Goal: Task Accomplishment & Management: Complete application form

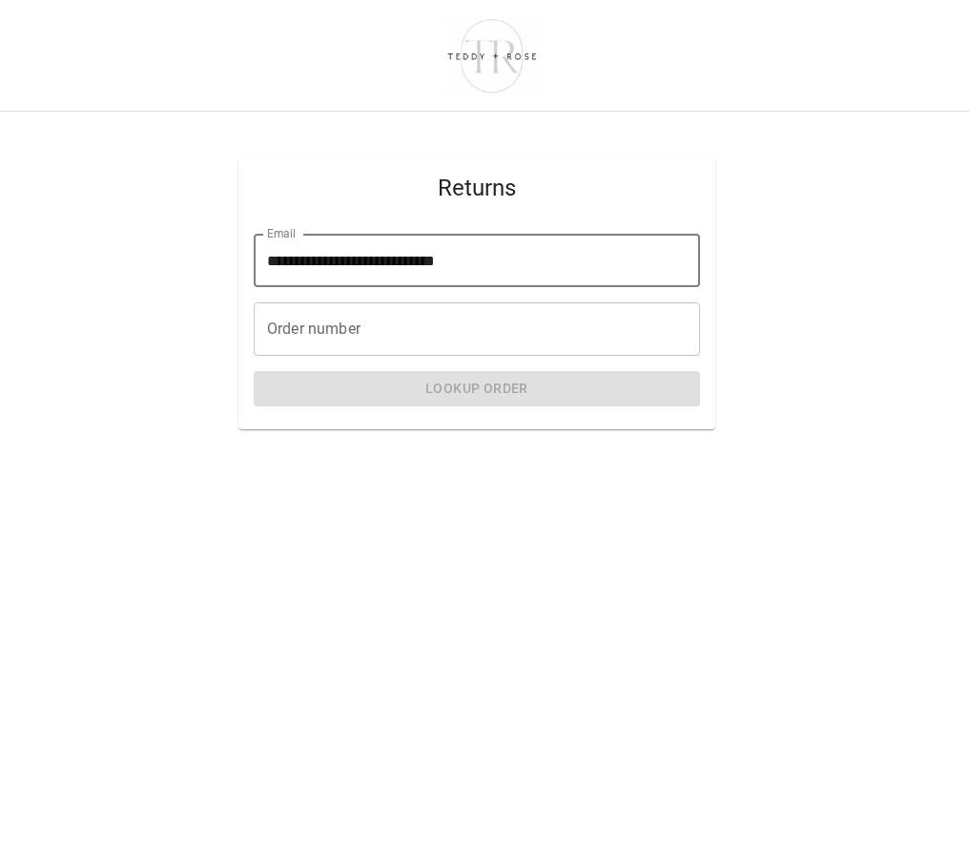
type input "**********"
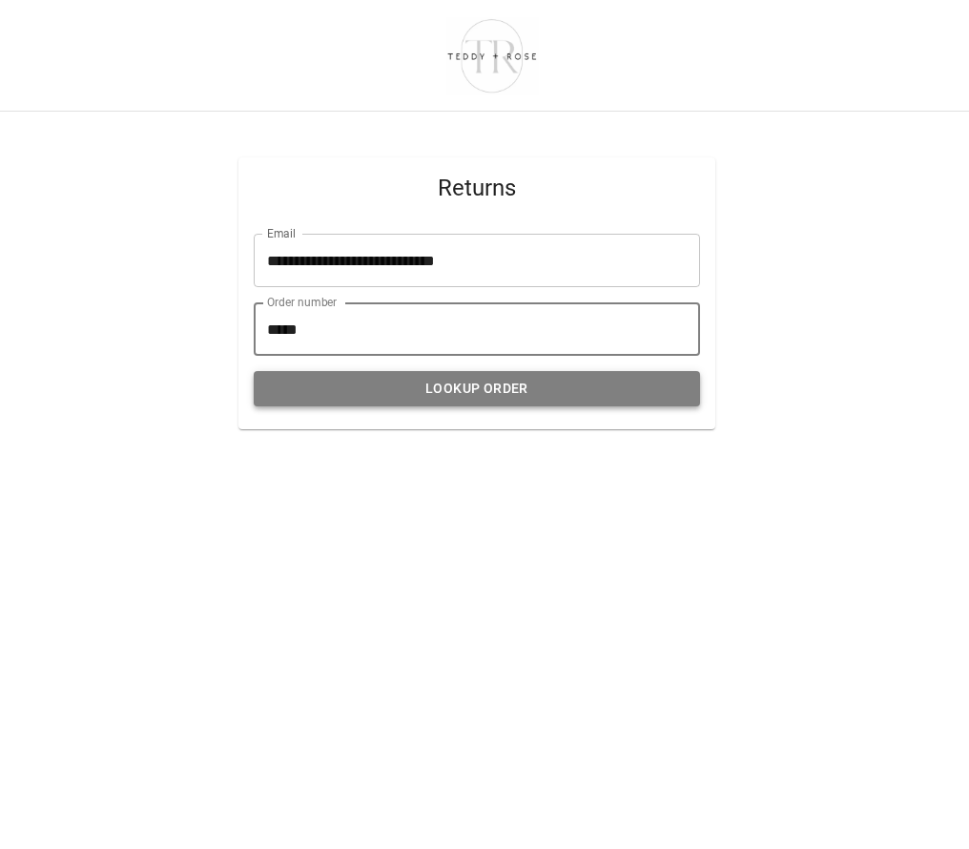
type input "*****"
click at [534, 391] on button "Lookup Order" at bounding box center [477, 388] width 446 height 35
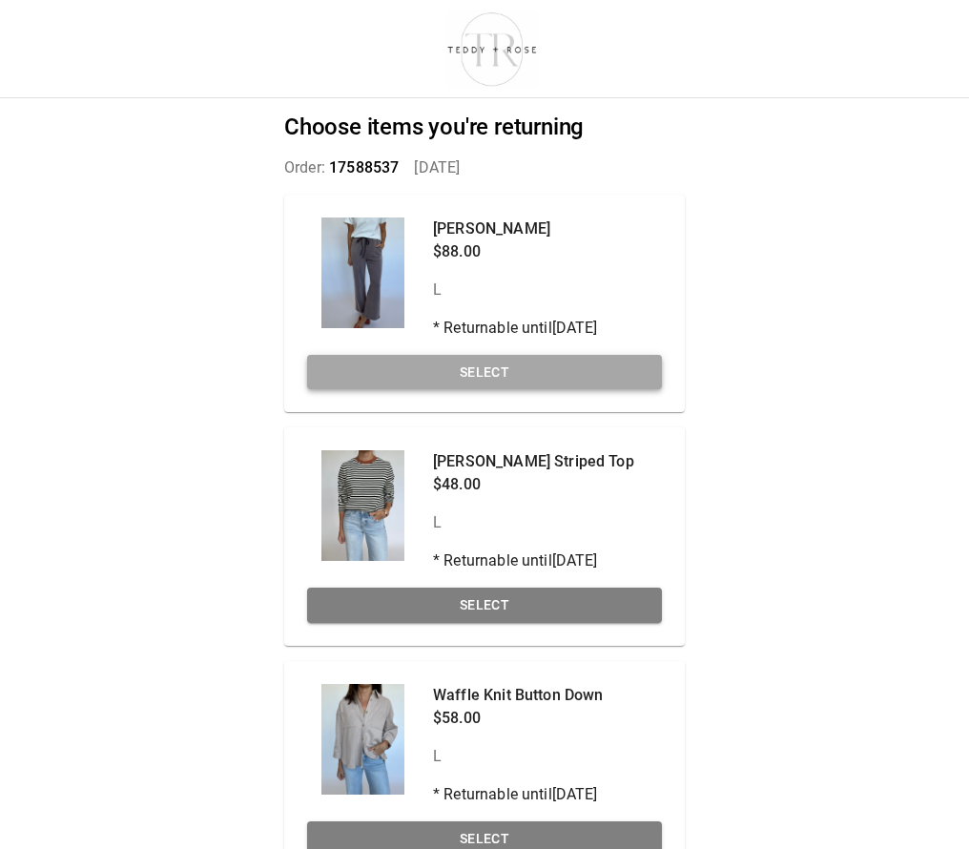
click at [530, 376] on button "Select" at bounding box center [484, 372] width 355 height 35
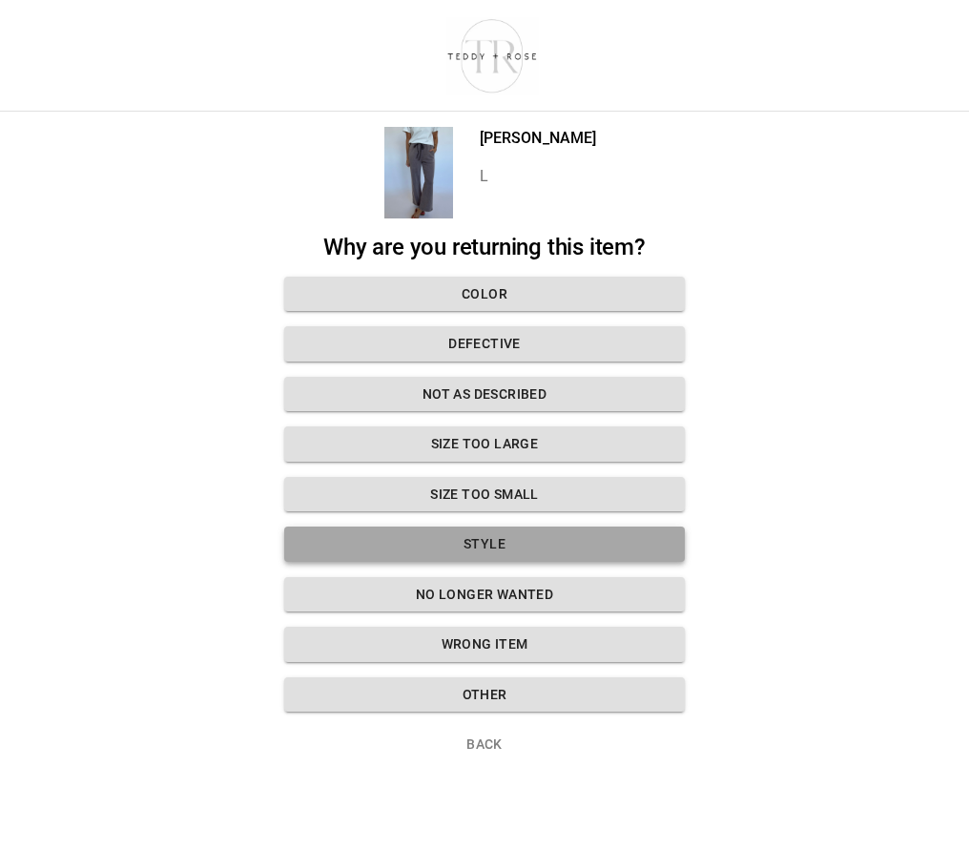
click at [527, 537] on button "Style" at bounding box center [484, 544] width 401 height 35
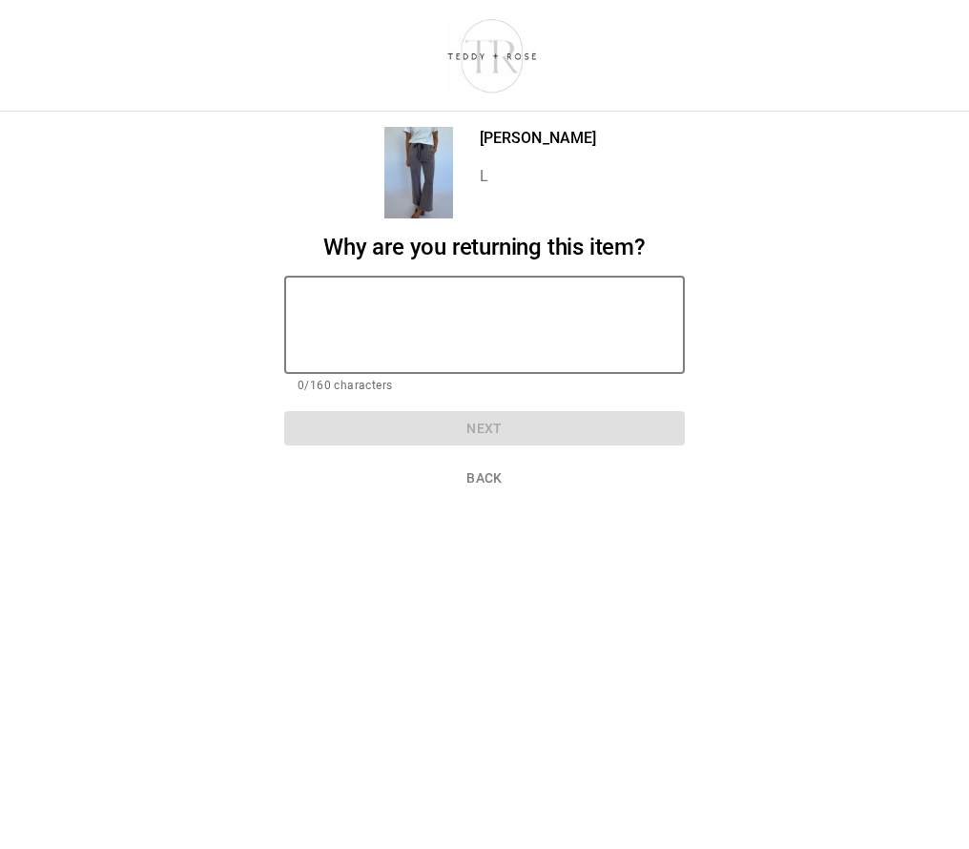
click at [472, 351] on textarea at bounding box center [485, 325] width 374 height 66
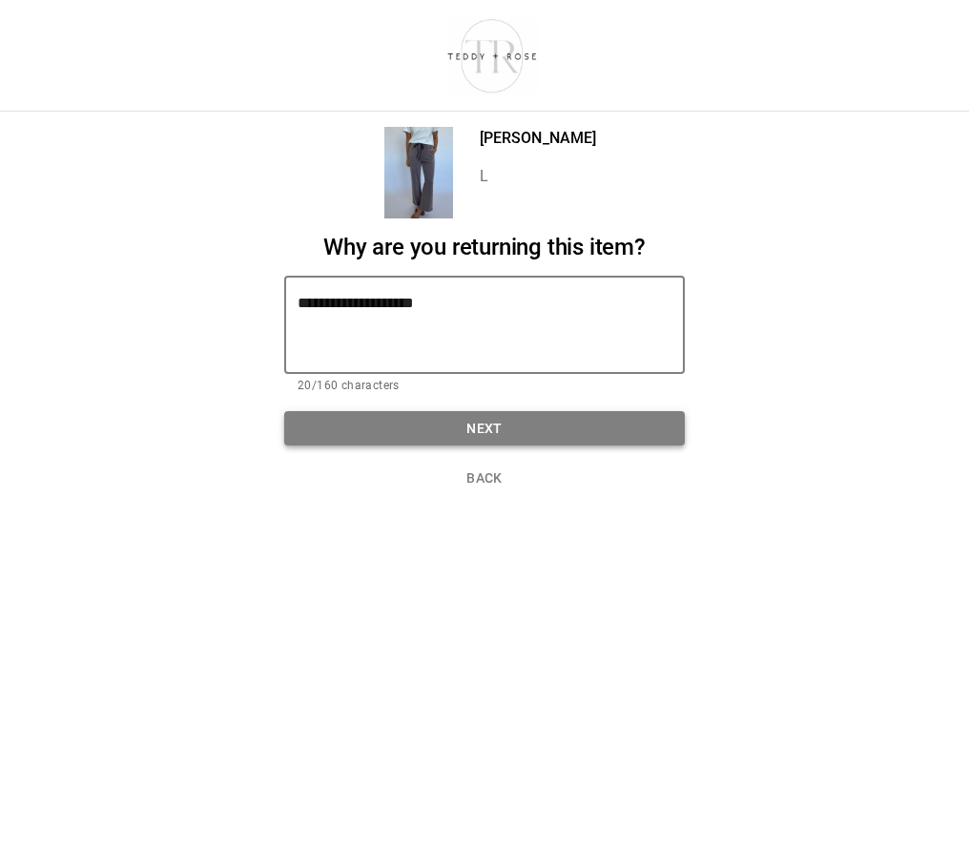
type textarea "**********"
click at [486, 421] on button "Next" at bounding box center [484, 428] width 401 height 35
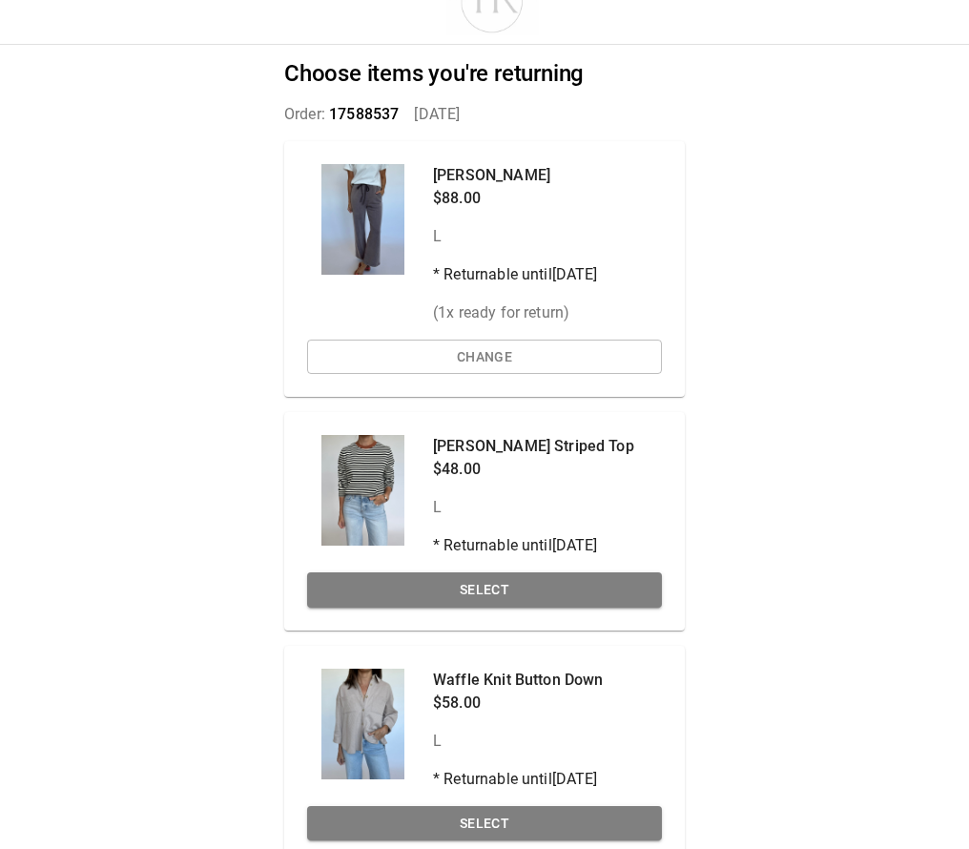
scroll to position [95, 0]
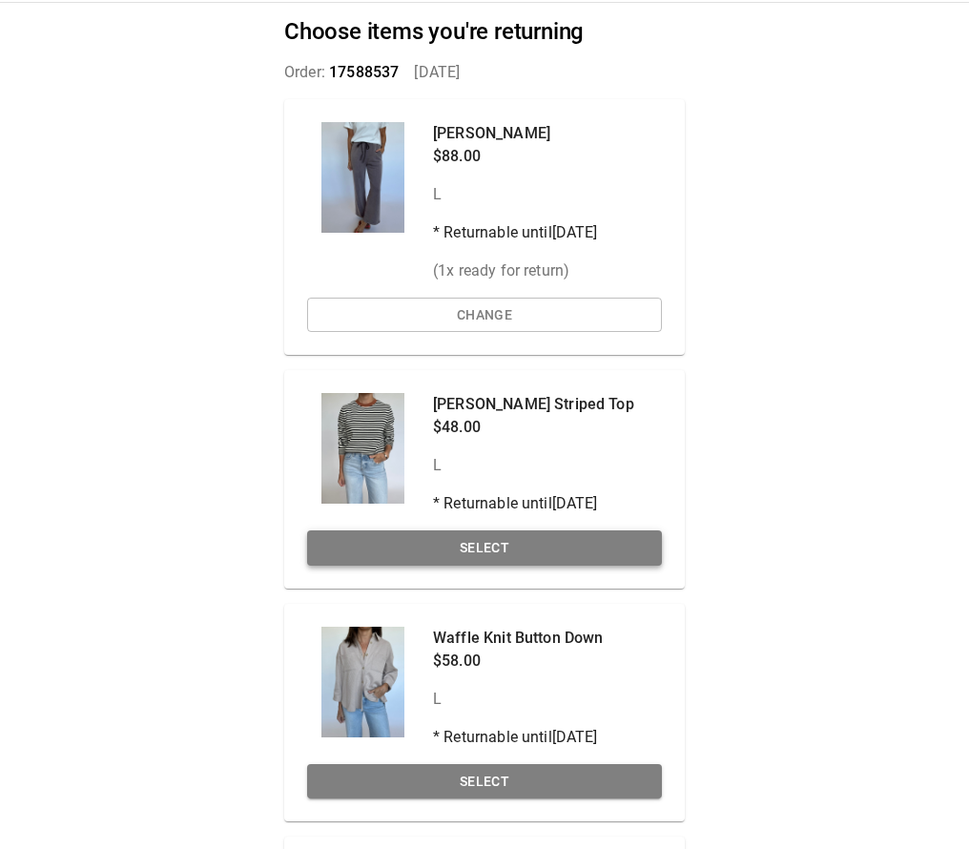
click at [495, 551] on button "Select" at bounding box center [484, 547] width 355 height 35
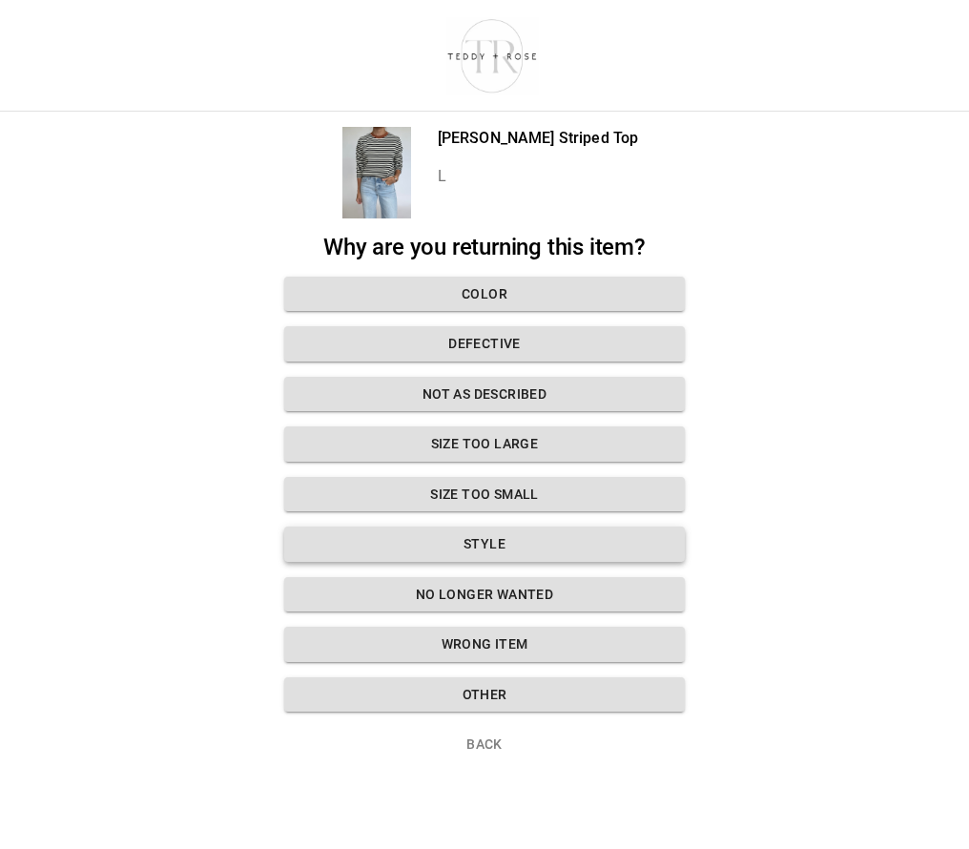
scroll to position [0, 0]
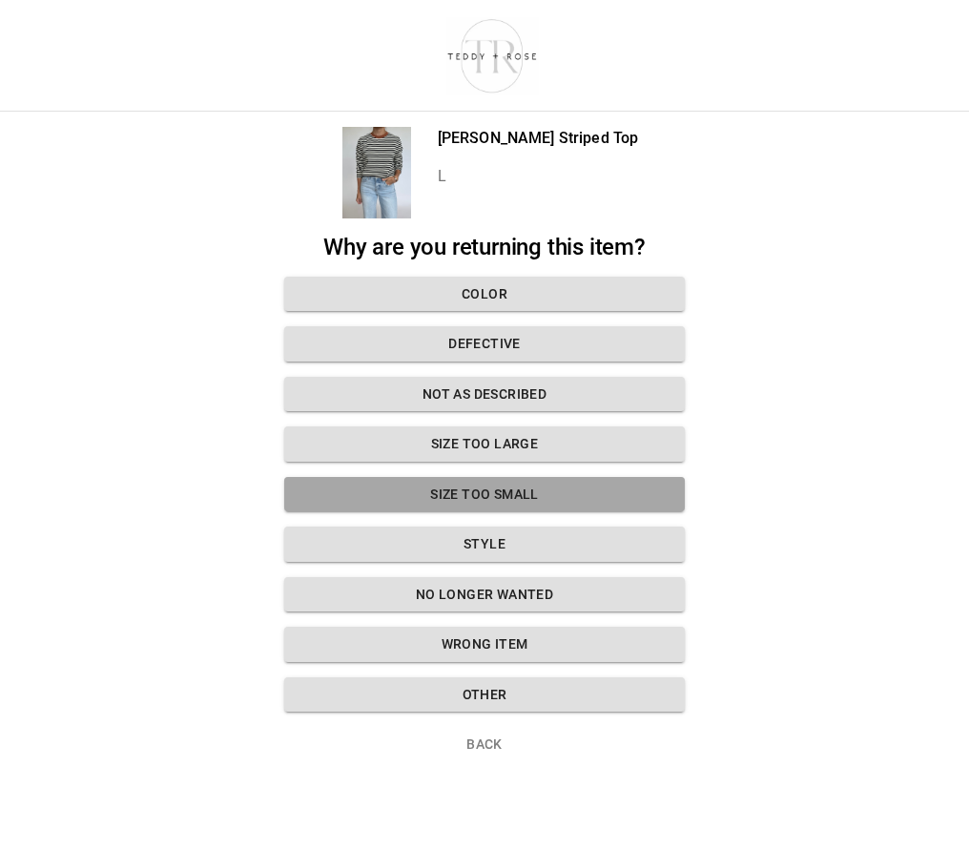
click at [518, 492] on button "Size too small" at bounding box center [484, 494] width 401 height 35
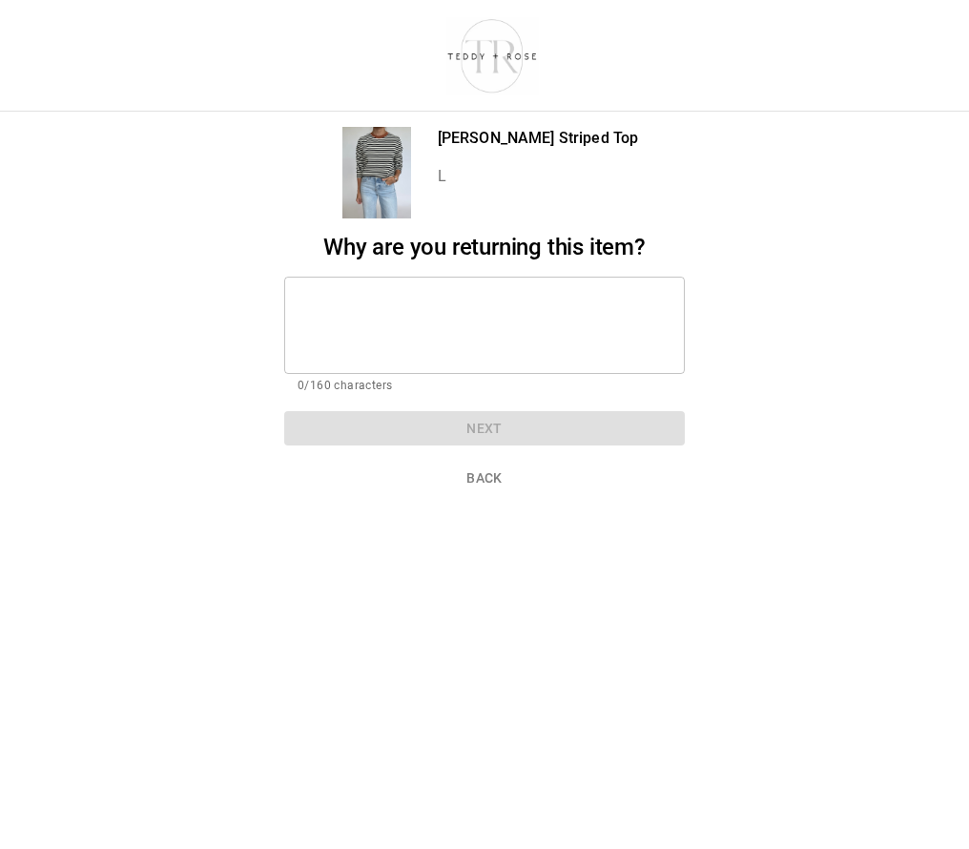
click at [486, 300] on textarea at bounding box center [485, 325] width 374 height 66
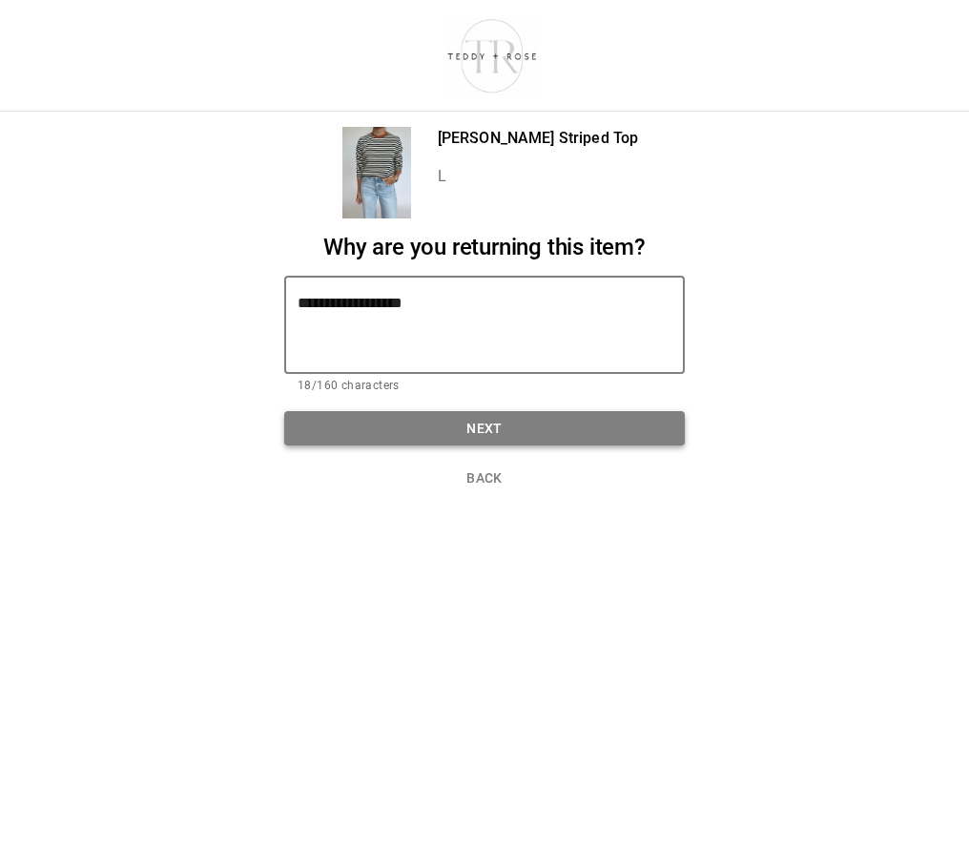
type textarea "**********"
click at [492, 430] on button "Next" at bounding box center [484, 428] width 401 height 35
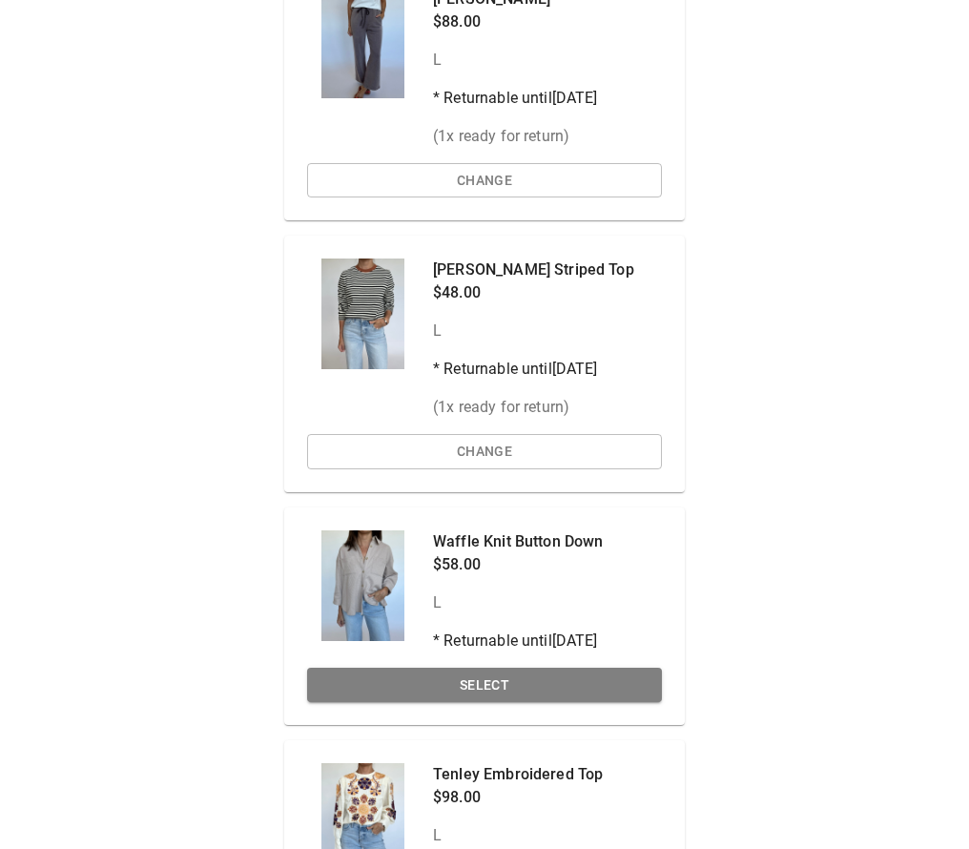
scroll to position [254, 0]
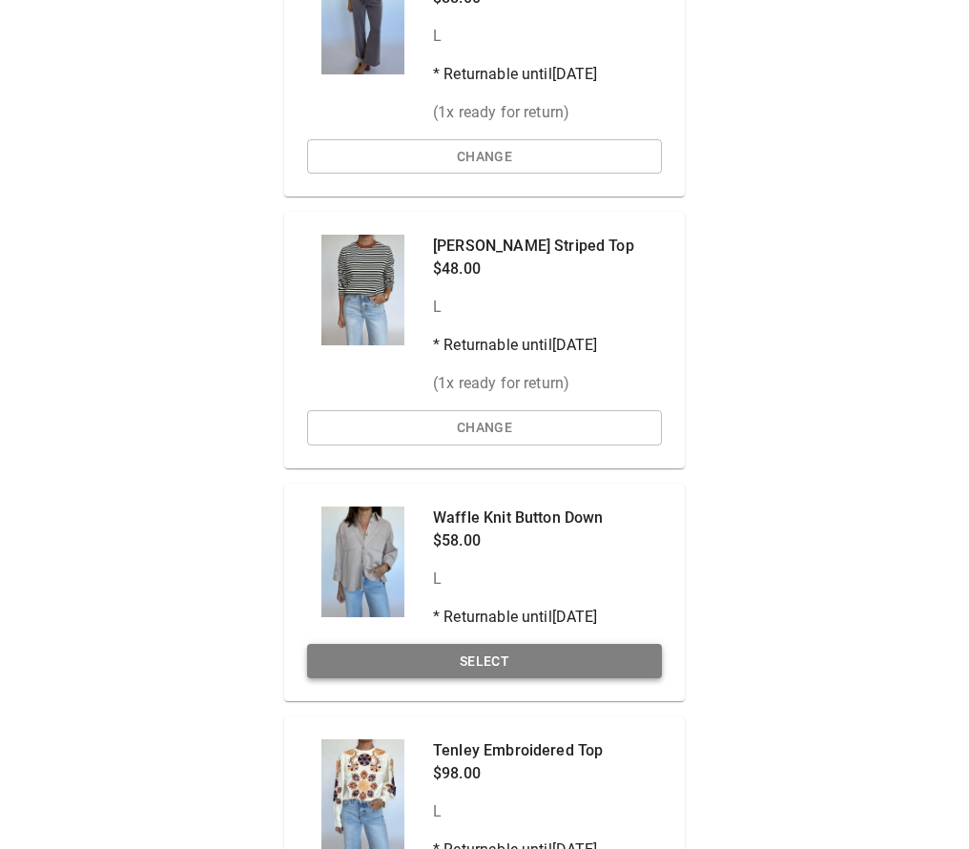
click at [465, 654] on button "Select" at bounding box center [484, 661] width 355 height 35
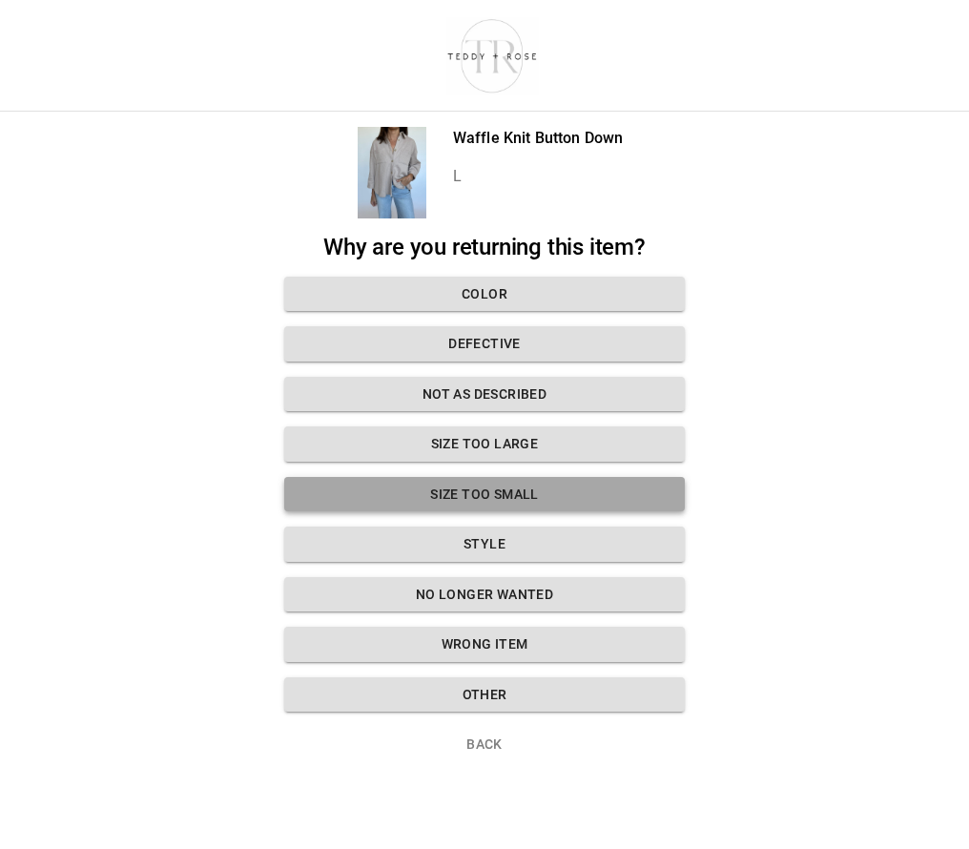
click at [508, 489] on button "Size too small" at bounding box center [484, 494] width 401 height 35
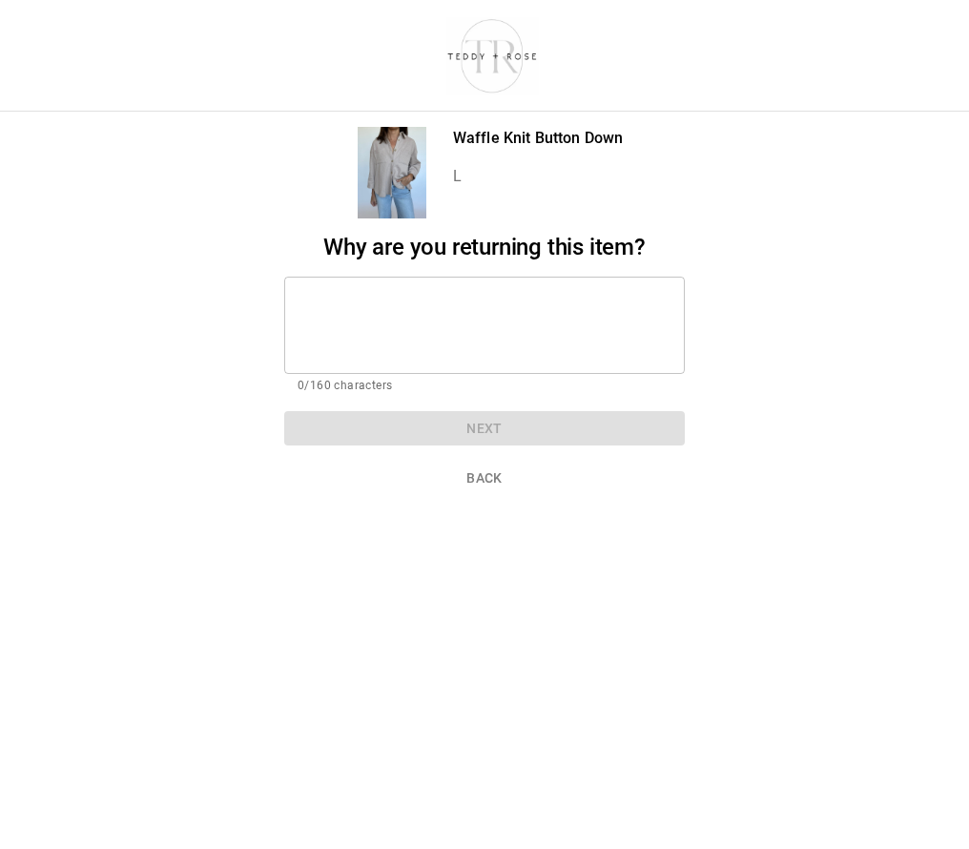
click at [507, 331] on textarea at bounding box center [485, 325] width 374 height 66
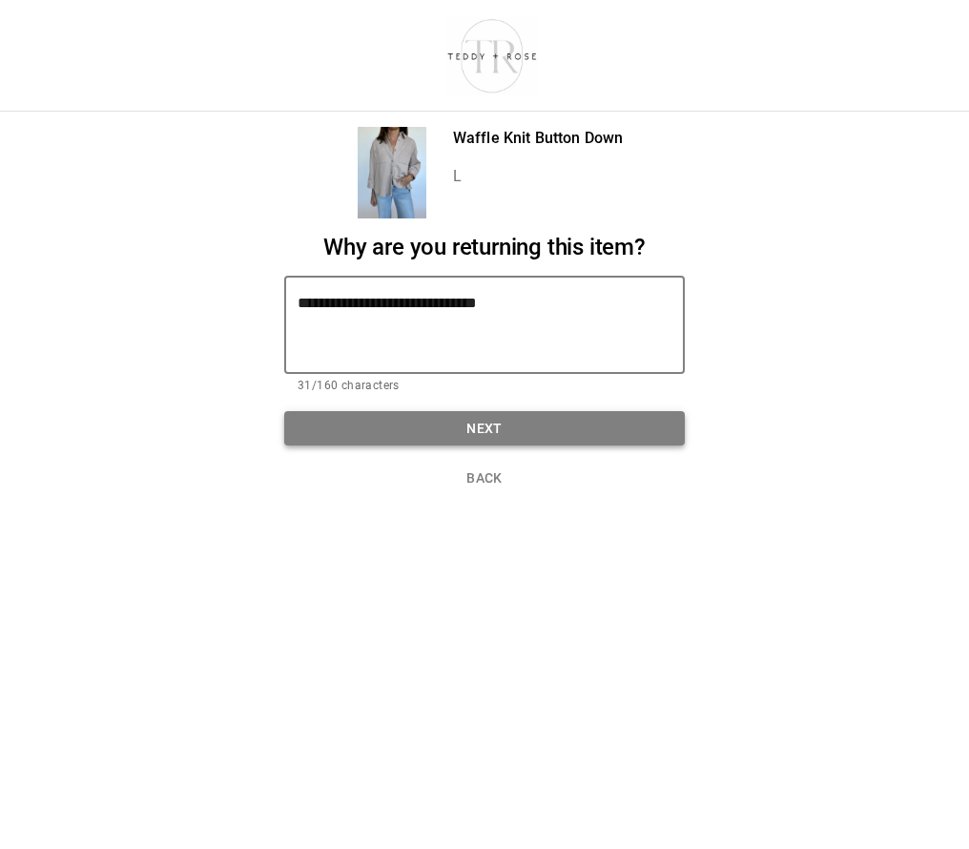
type textarea "**********"
click at [475, 428] on button "Next" at bounding box center [484, 428] width 401 height 35
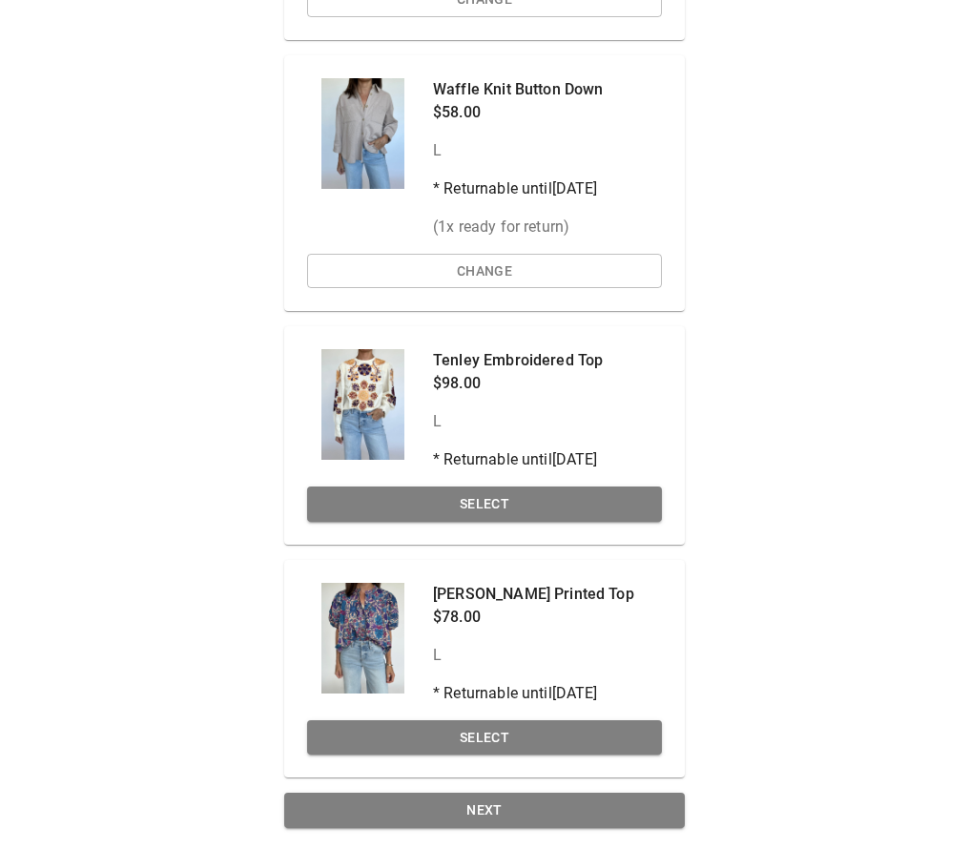
scroll to position [680, 0]
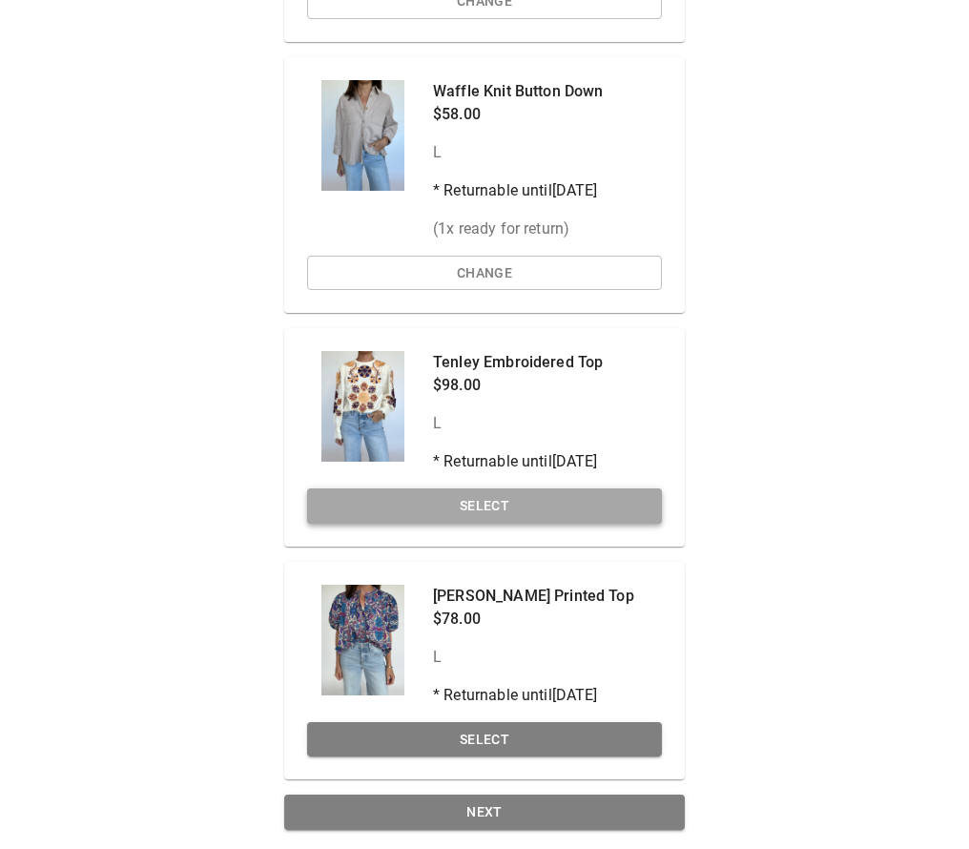
click at [512, 507] on button "Select" at bounding box center [484, 505] width 355 height 35
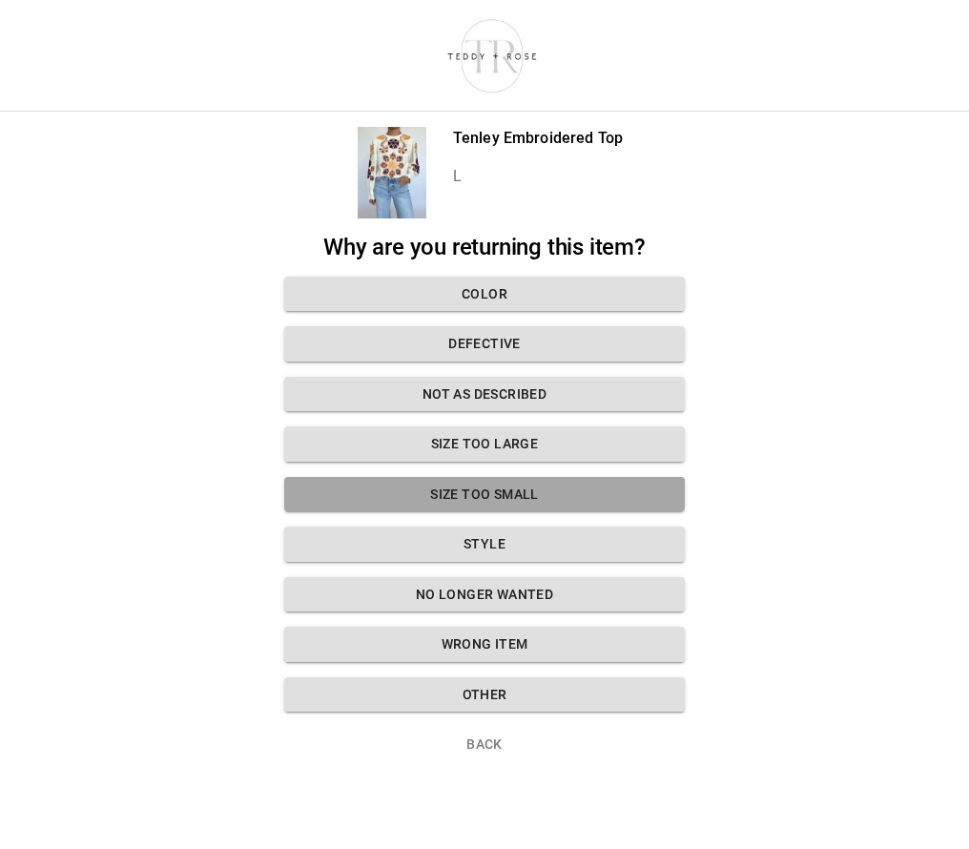
click at [522, 494] on button "Size too small" at bounding box center [484, 494] width 401 height 35
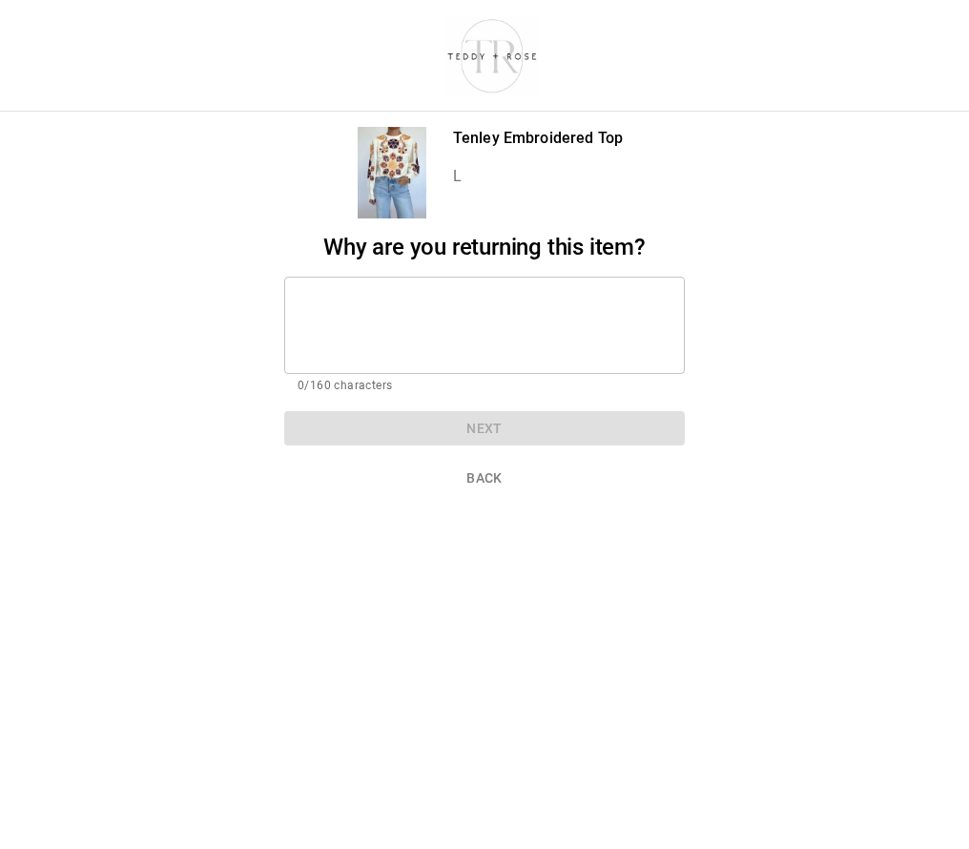
click at [530, 316] on textarea at bounding box center [485, 325] width 374 height 66
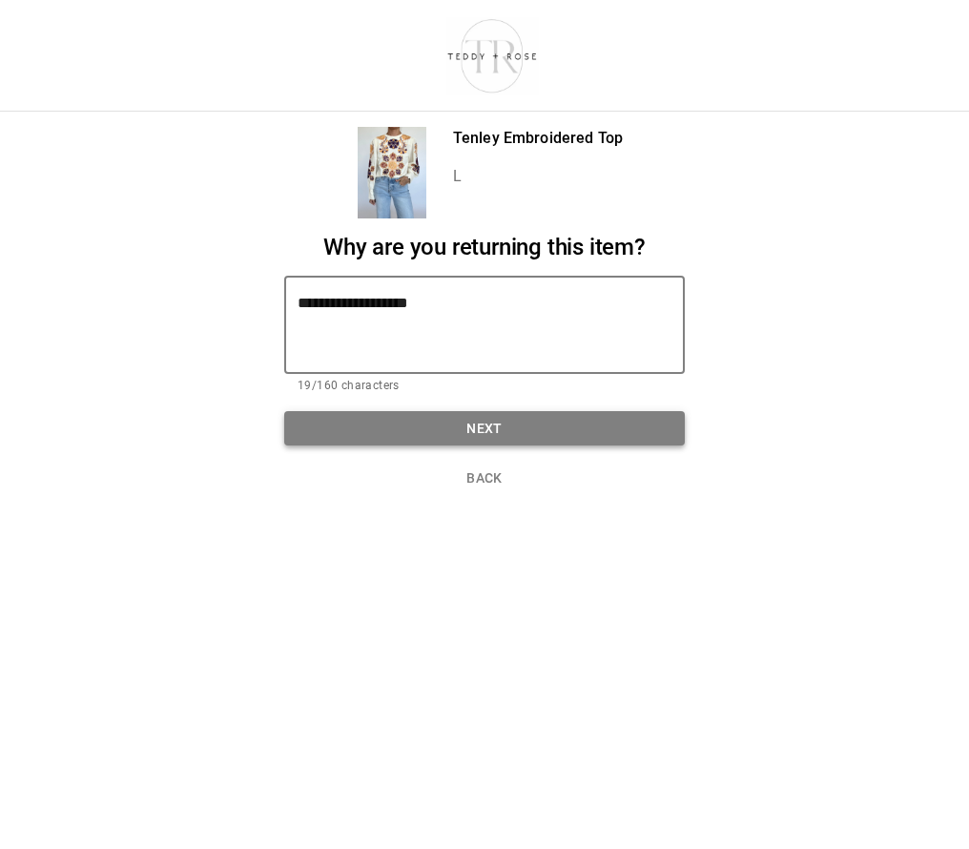
type textarea "**********"
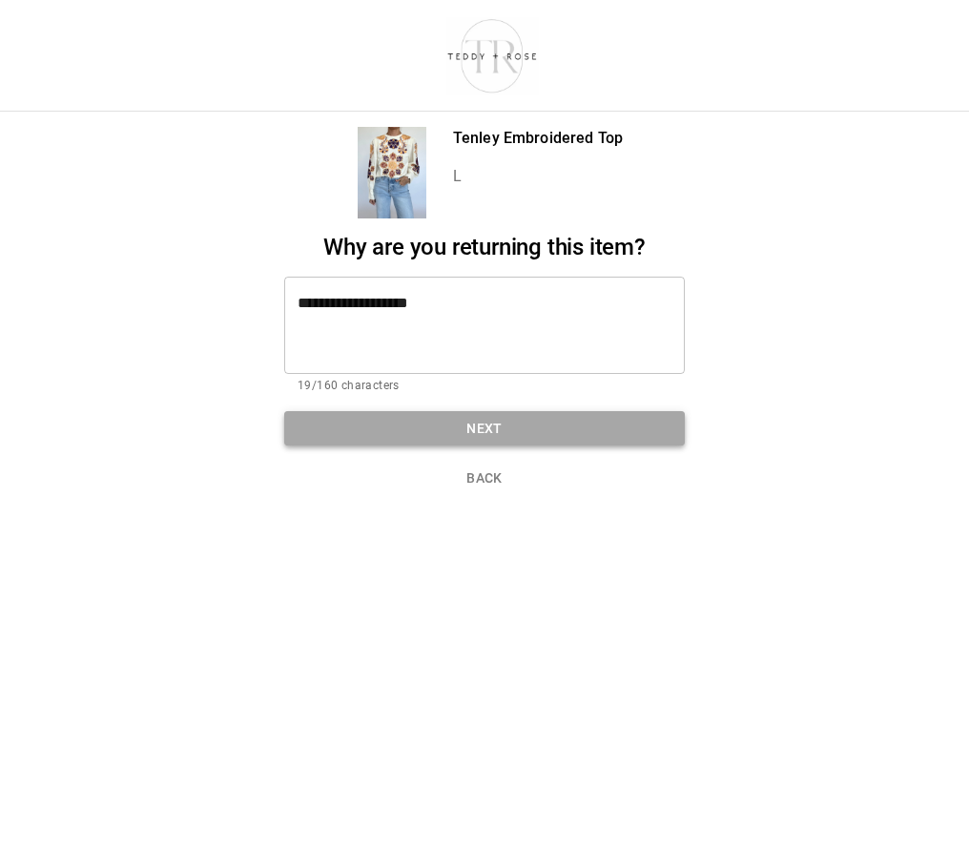
click at [525, 426] on button "Next" at bounding box center [484, 428] width 401 height 35
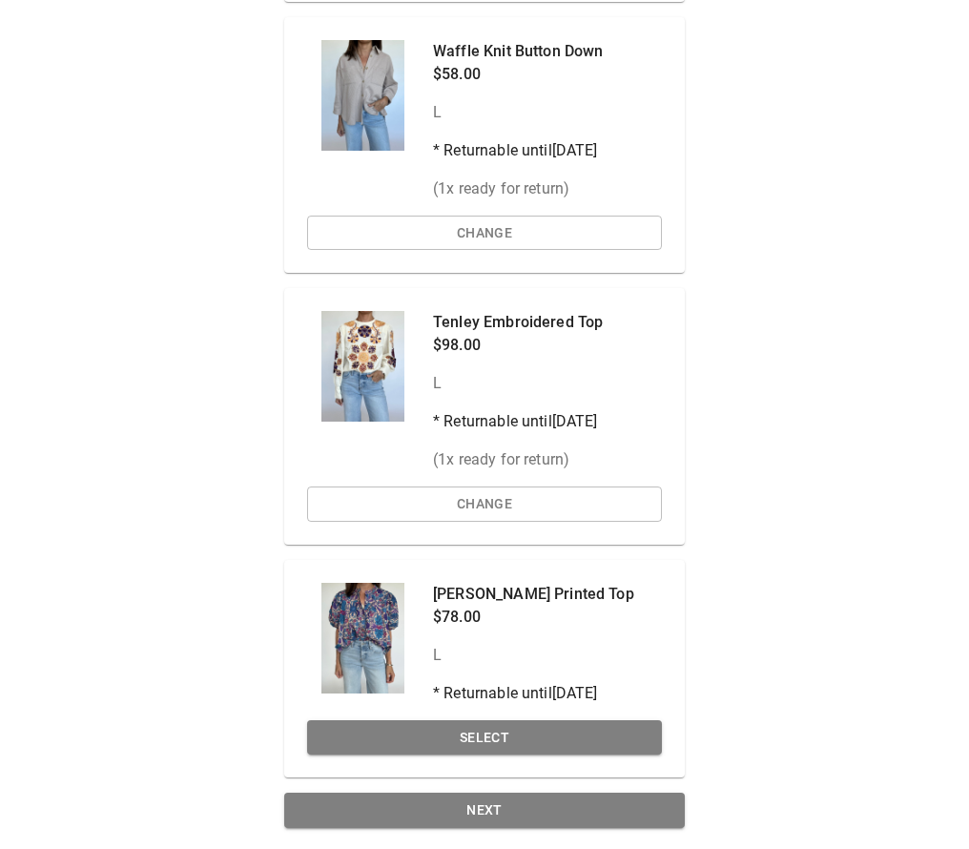
scroll to position [718, 0]
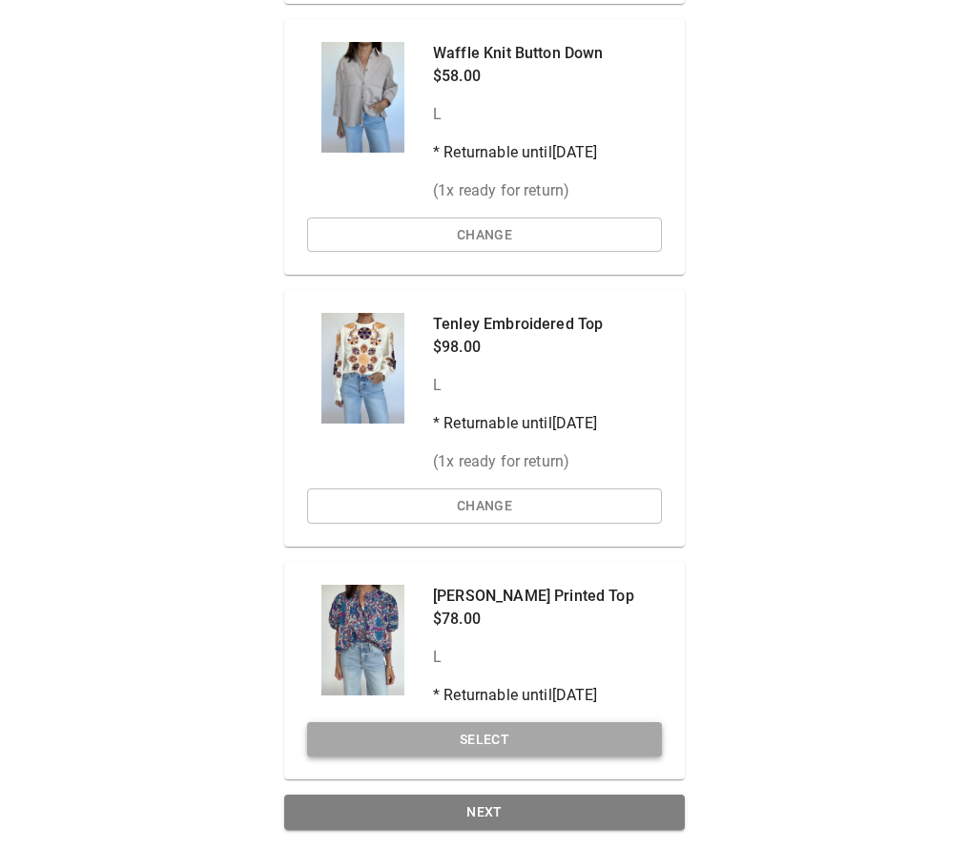
click at [473, 740] on button "Select" at bounding box center [484, 739] width 355 height 35
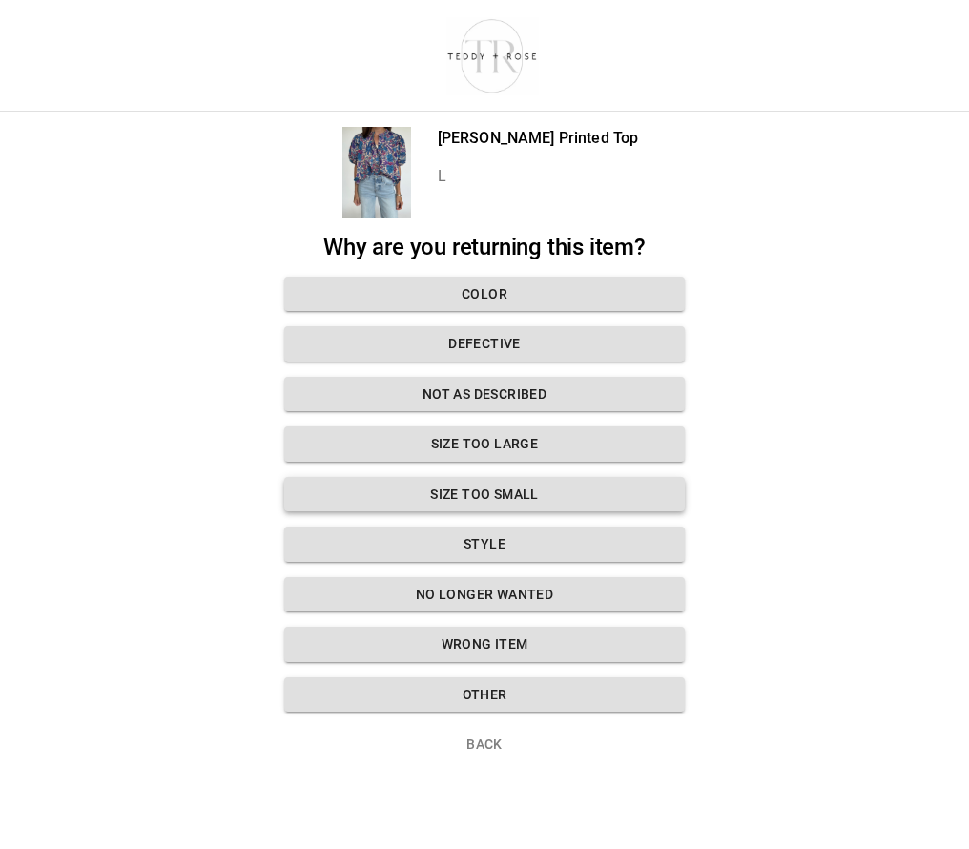
click at [510, 484] on button "Size too small" at bounding box center [484, 494] width 401 height 35
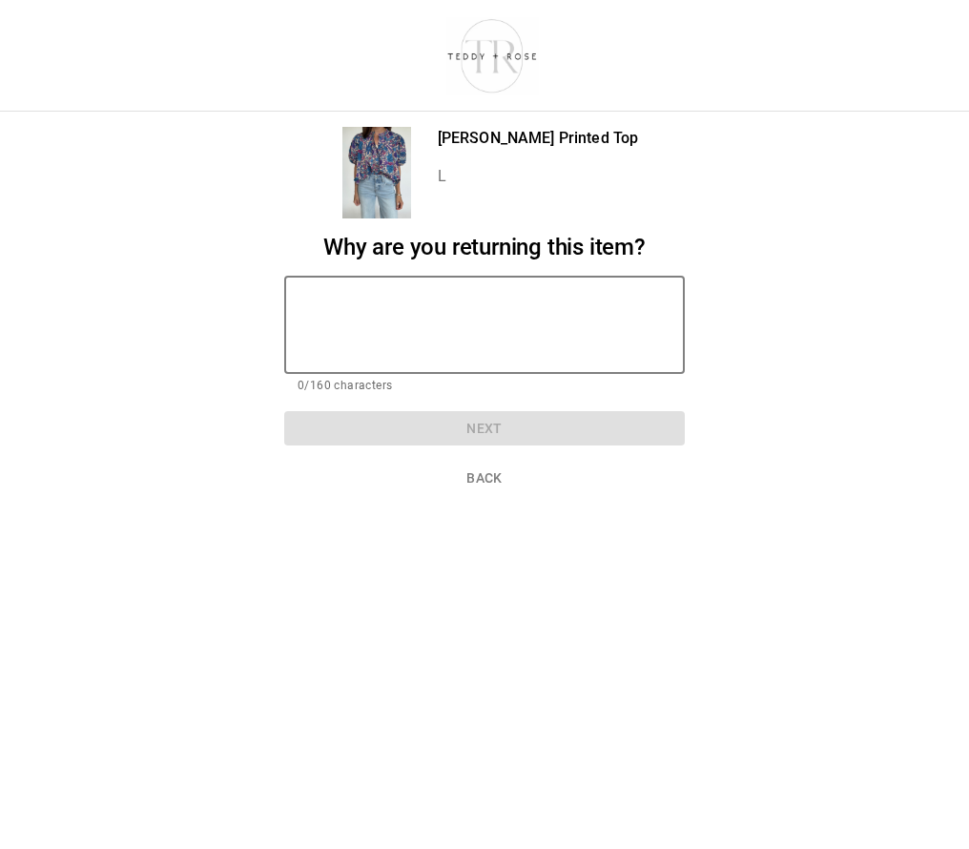
click at [473, 305] on textarea at bounding box center [485, 325] width 374 height 66
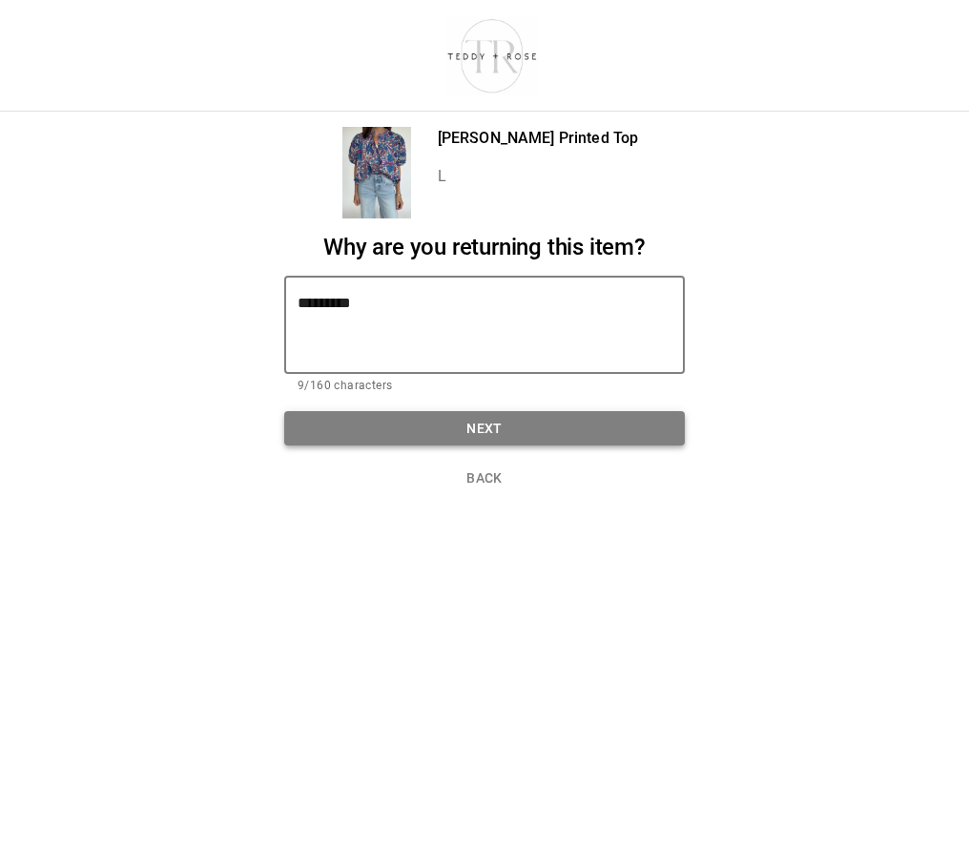
type textarea "*********"
click at [482, 431] on button "Next" at bounding box center [484, 428] width 401 height 35
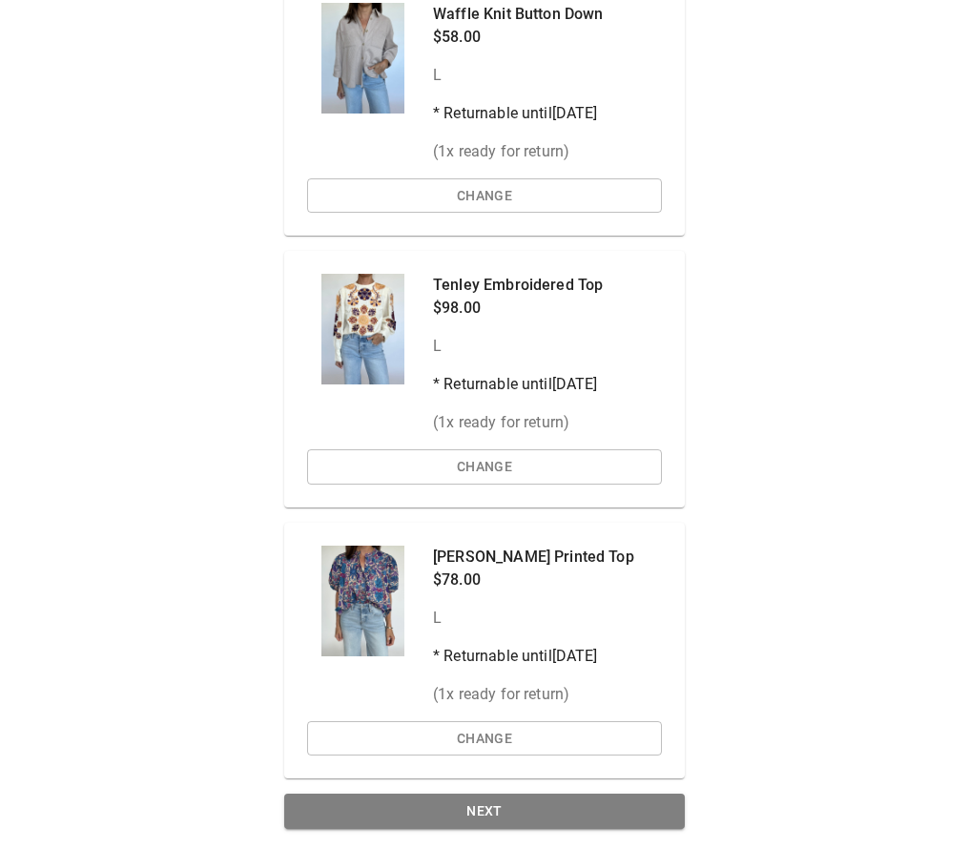
scroll to position [756, 0]
click at [524, 819] on button "Next" at bounding box center [484, 812] width 401 height 35
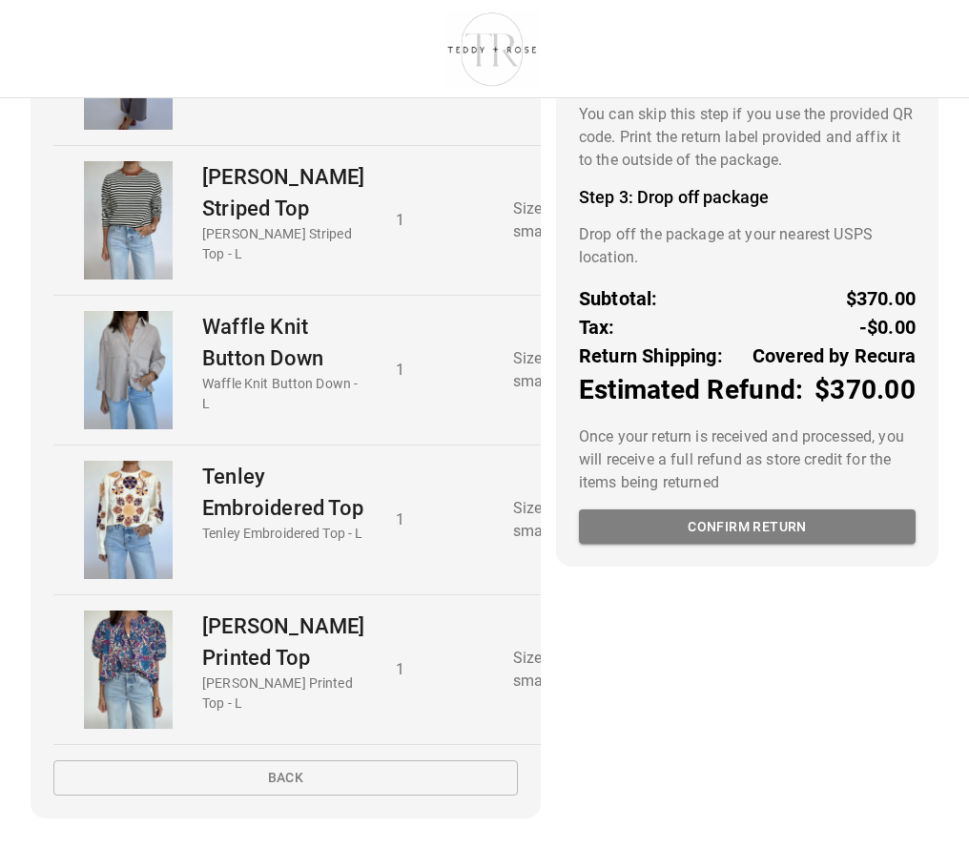
scroll to position [302, 0]
click at [769, 511] on button "Confirm return" at bounding box center [747, 526] width 337 height 35
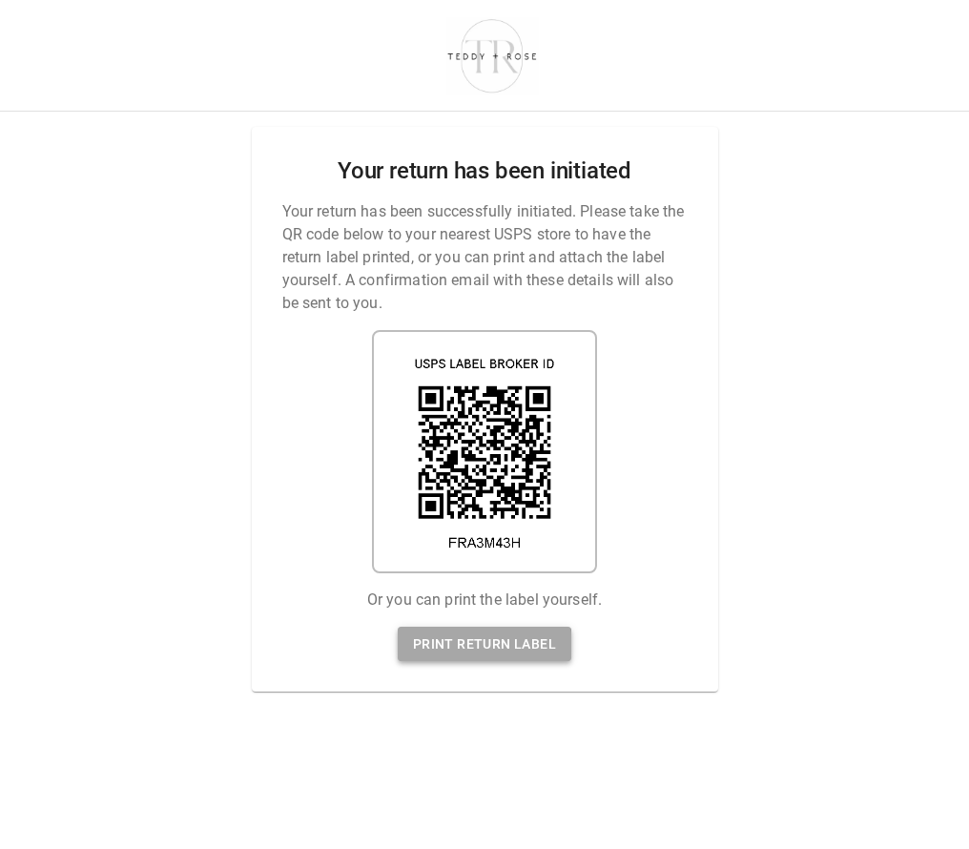
click at [470, 645] on link "Print return label" at bounding box center [485, 644] width 174 height 35
